Goal: Information Seeking & Learning: Understand process/instructions

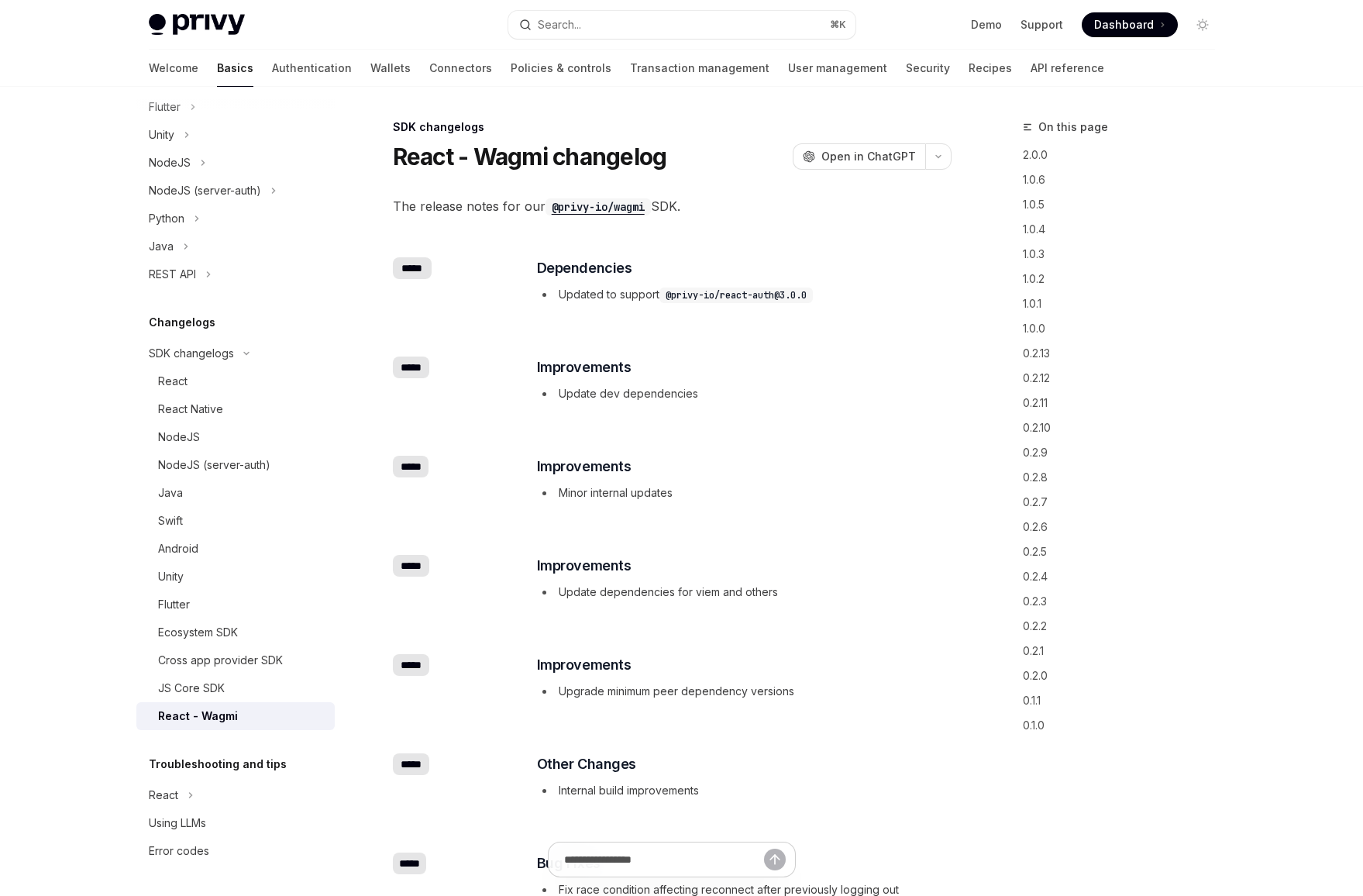
click at [725, 295] on code "@privy-io/react-auth@3.0.0" at bounding box center [736, 294] width 154 height 15
click at [752, 304] on div "​ Dependencies Updated to support @privy-io/react-auth@3.0.0" at bounding box center [743, 282] width 416 height 49
click at [225, 388] on div "React" at bounding box center [242, 380] width 167 height 18
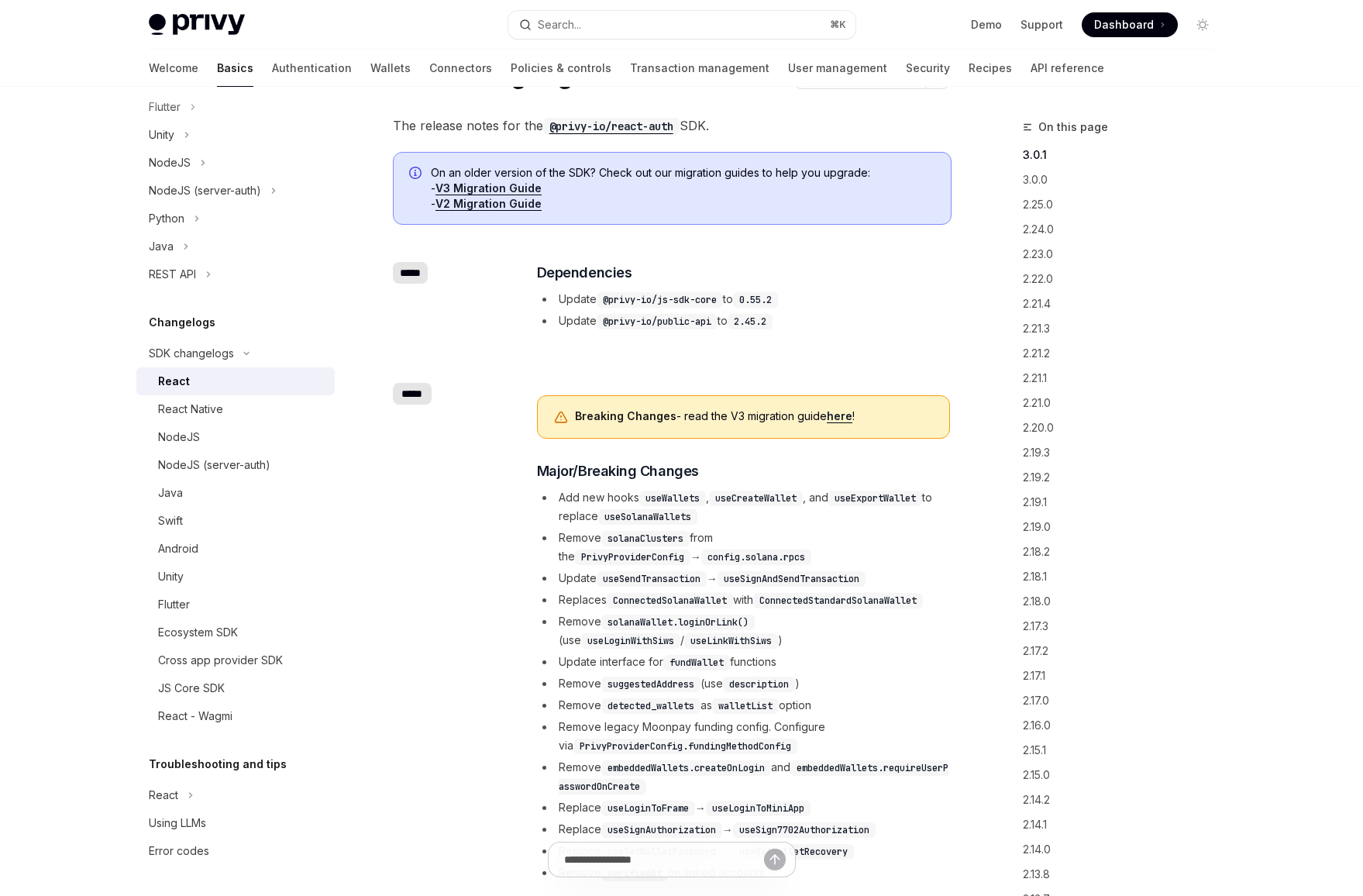
scroll to position [360, 0]
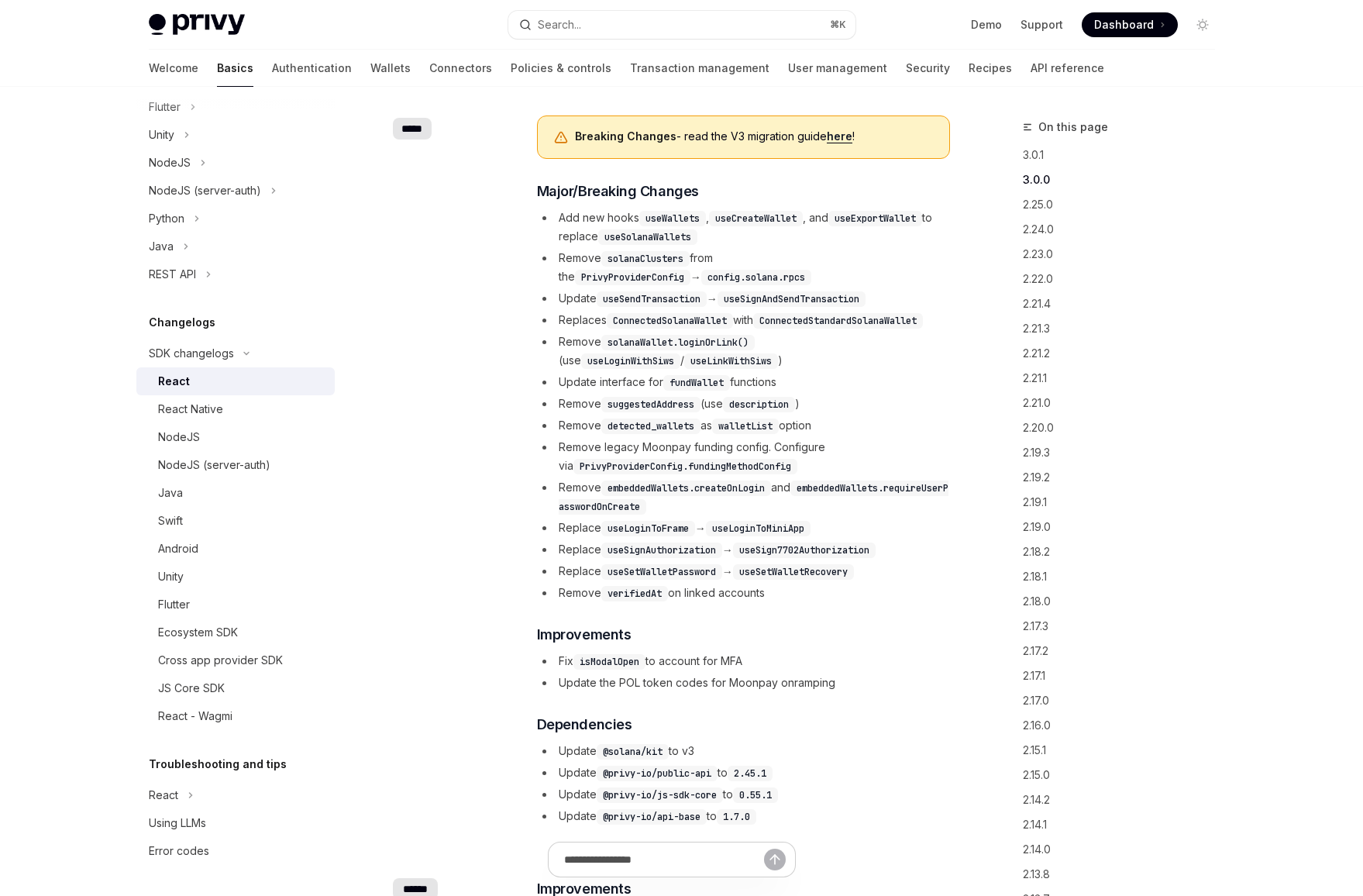
click at [839, 139] on link "here" at bounding box center [839, 137] width 25 height 14
type textarea "*"
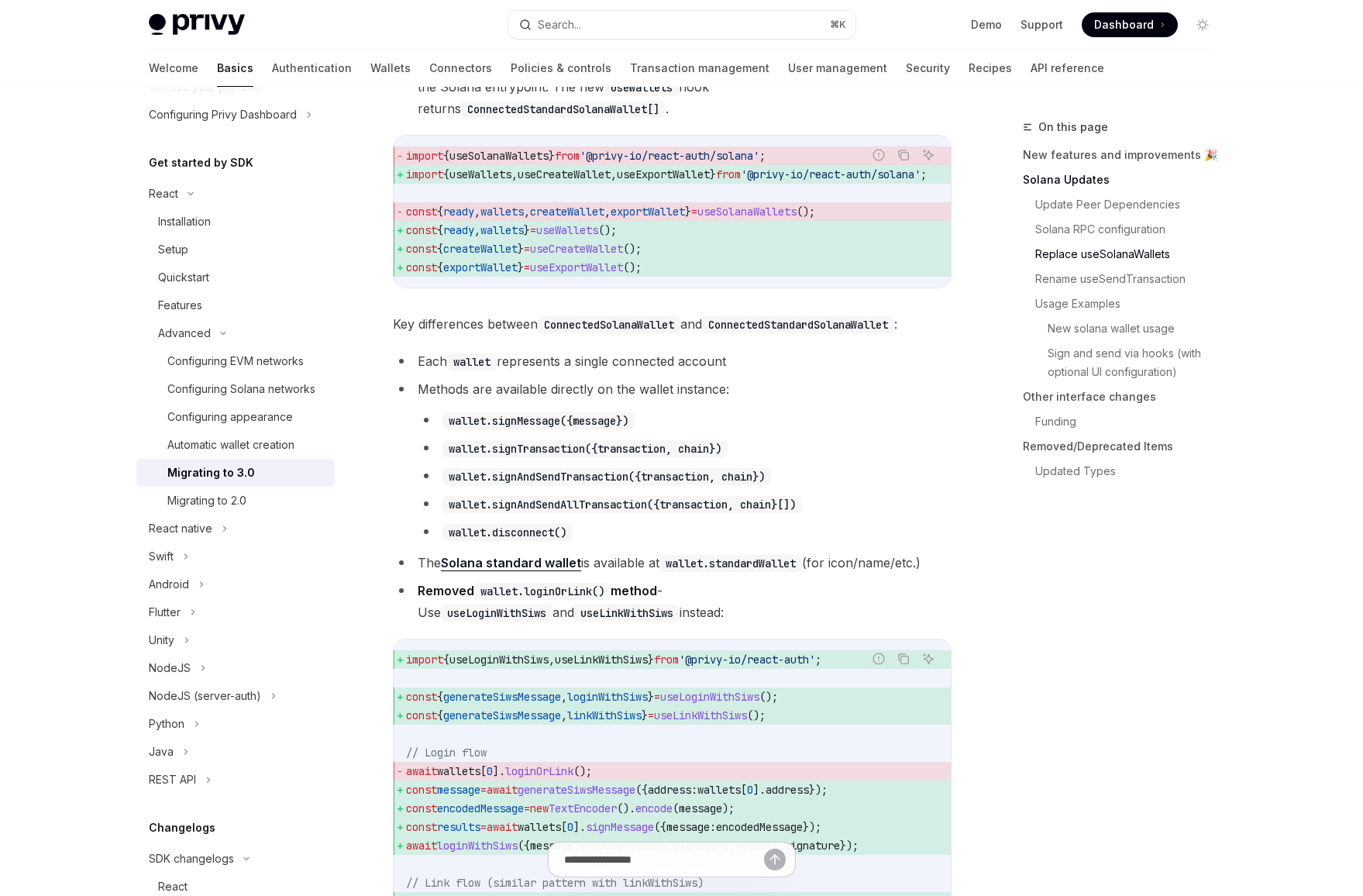
scroll to position [1685, 0]
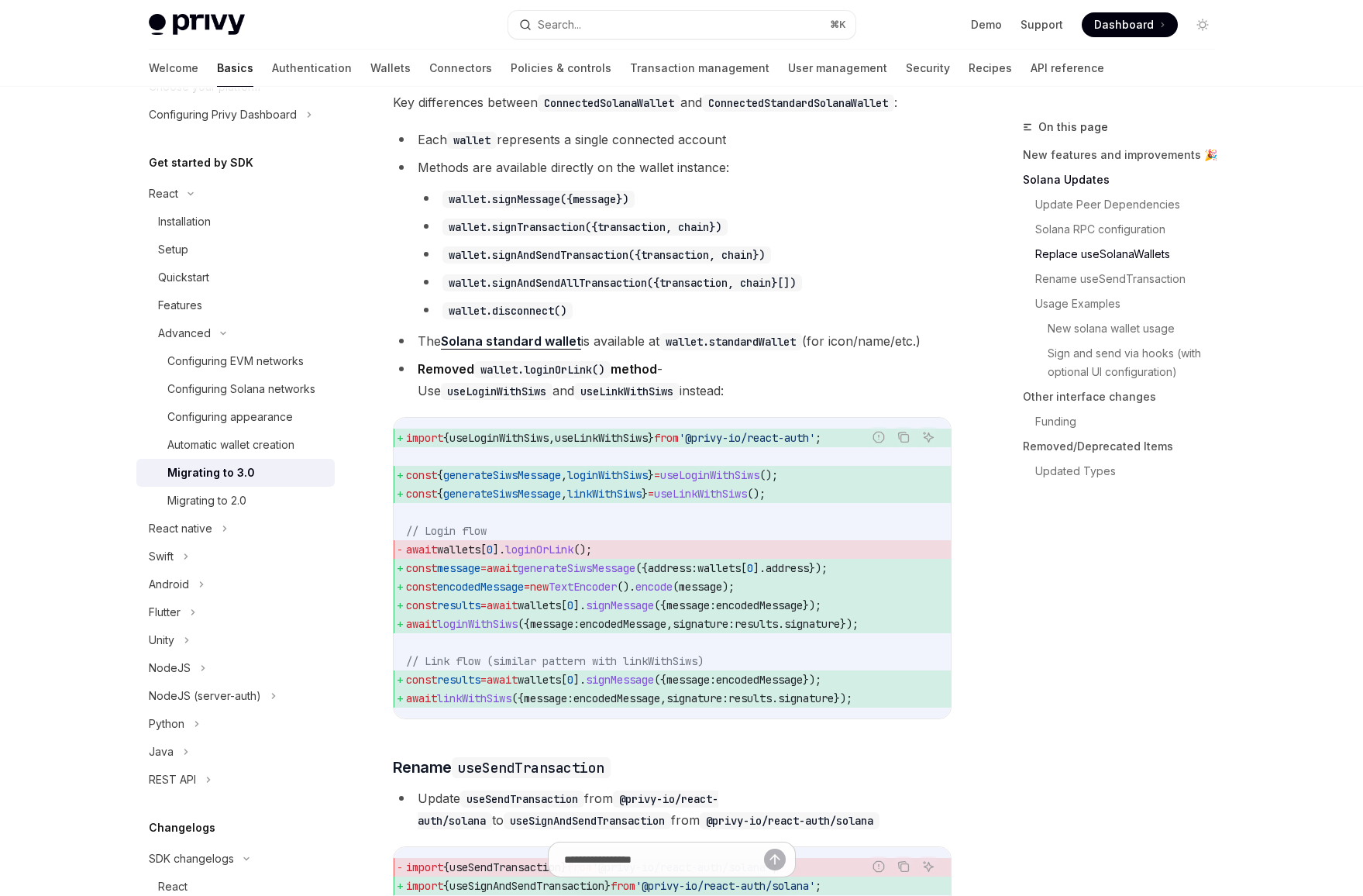
click at [917, 395] on li "Removed wallet.loginOrLink() method - Use useLoginWithSiws and useLinkWithSiws …" at bounding box center [672, 380] width 559 height 44
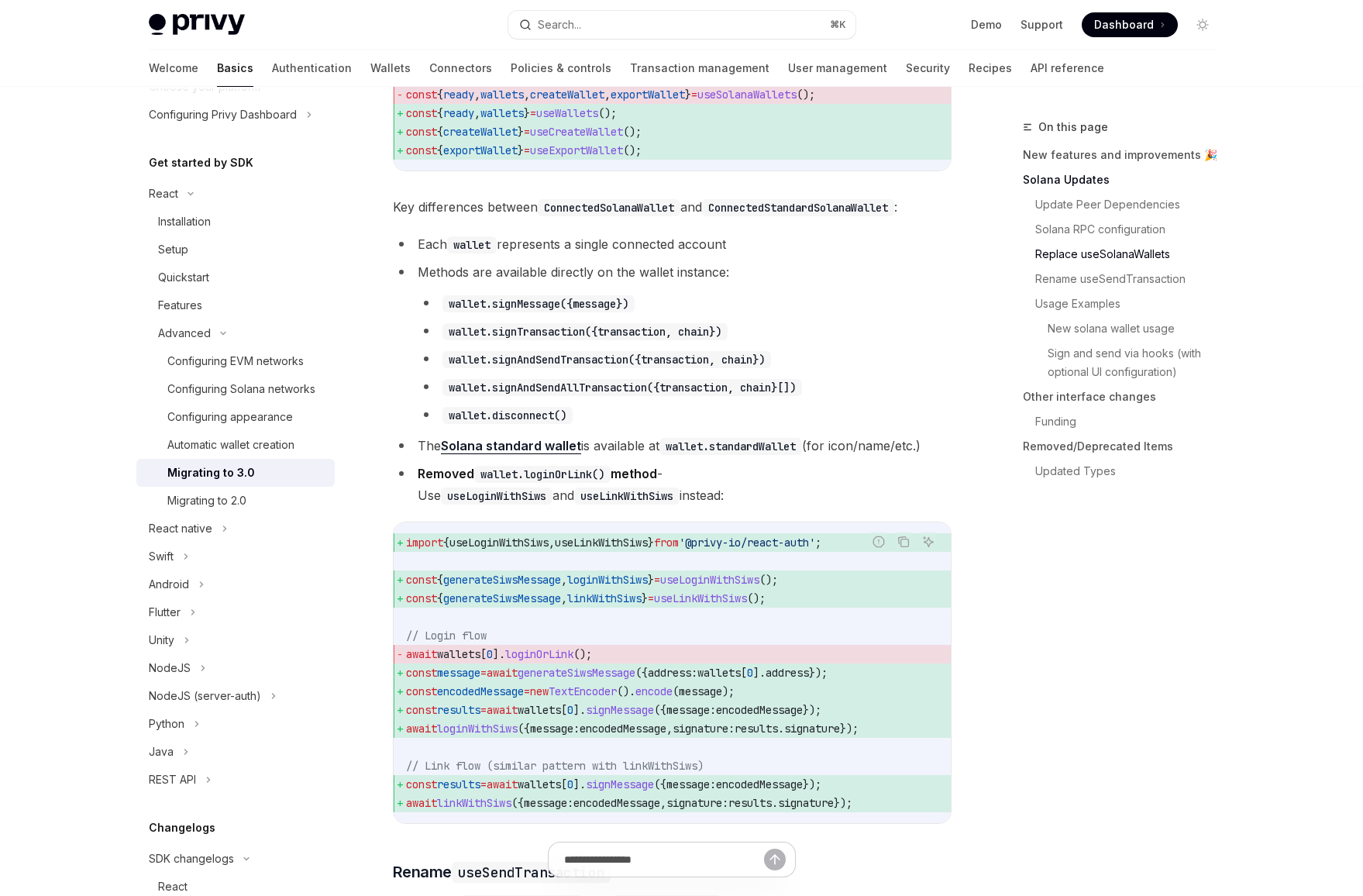
scroll to position [1610, 0]
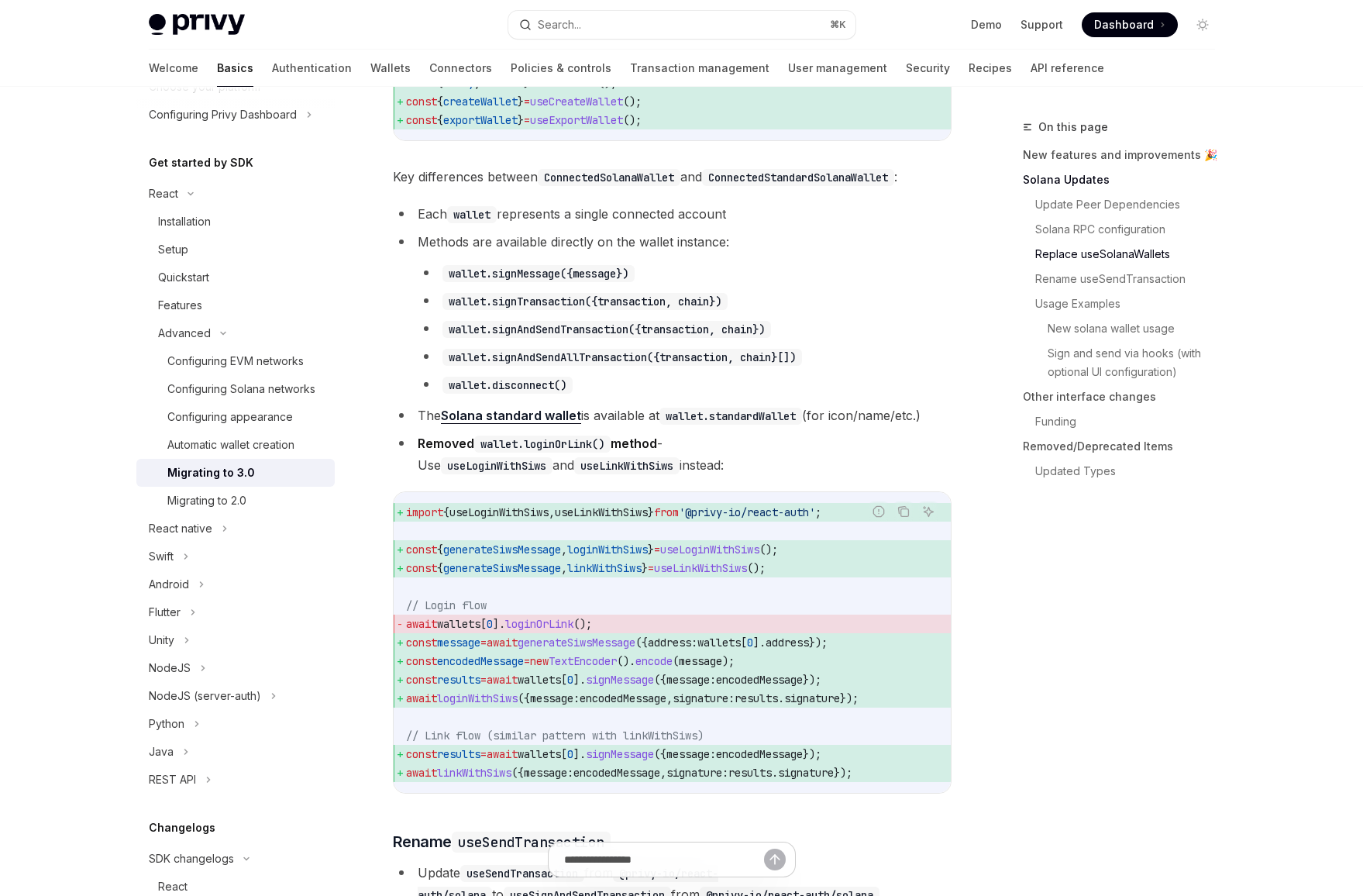
click at [540, 424] on link "Solana standard wallet" at bounding box center [511, 415] width 140 height 16
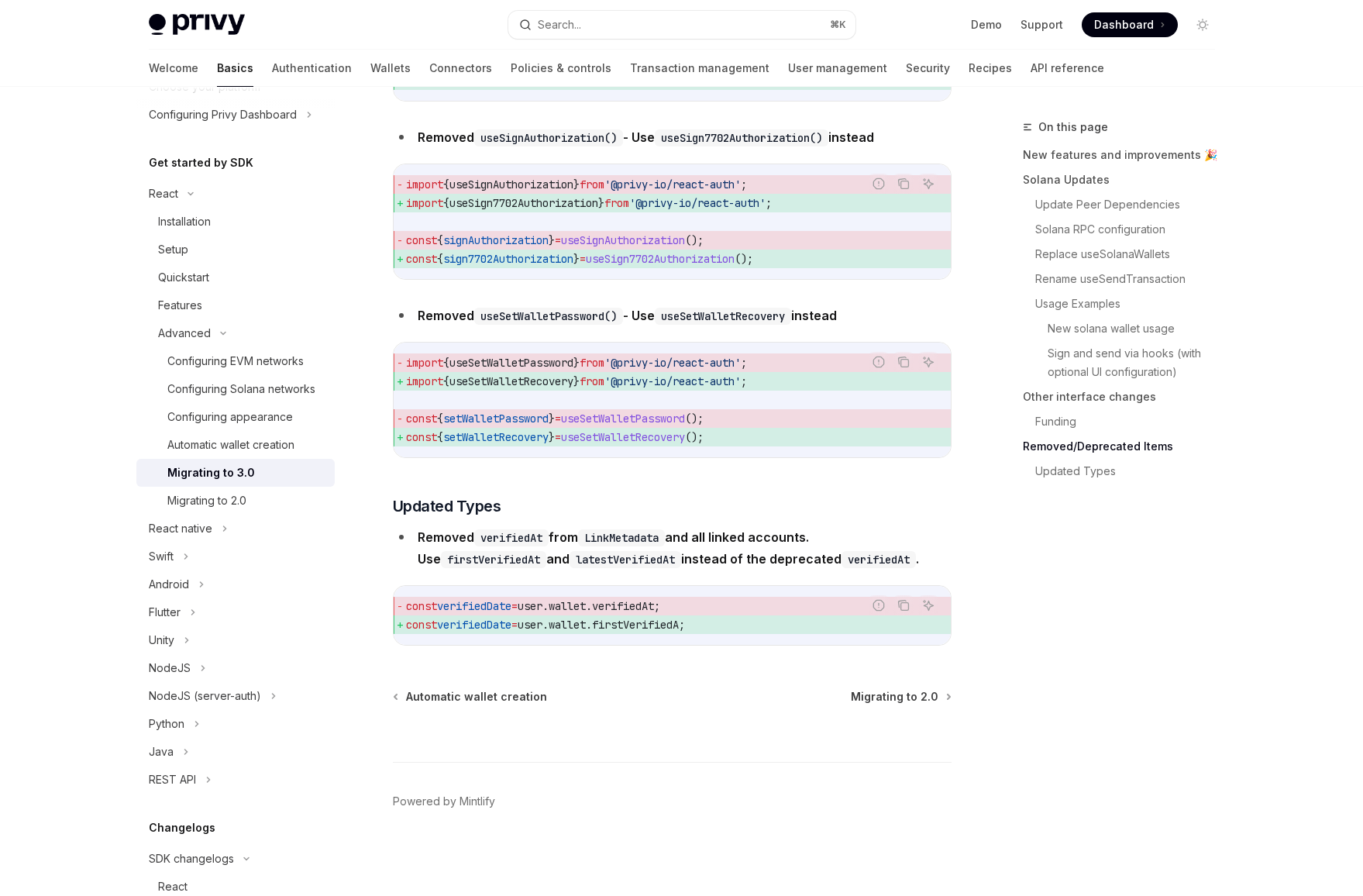
scroll to position [6706, 0]
click at [1147, 559] on div "On this page New features and improvements 🎉 Solana Updates Update Peer Depende…" at bounding box center [1109, 507] width 236 height 778
